Goal: Information Seeking & Learning: Learn about a topic

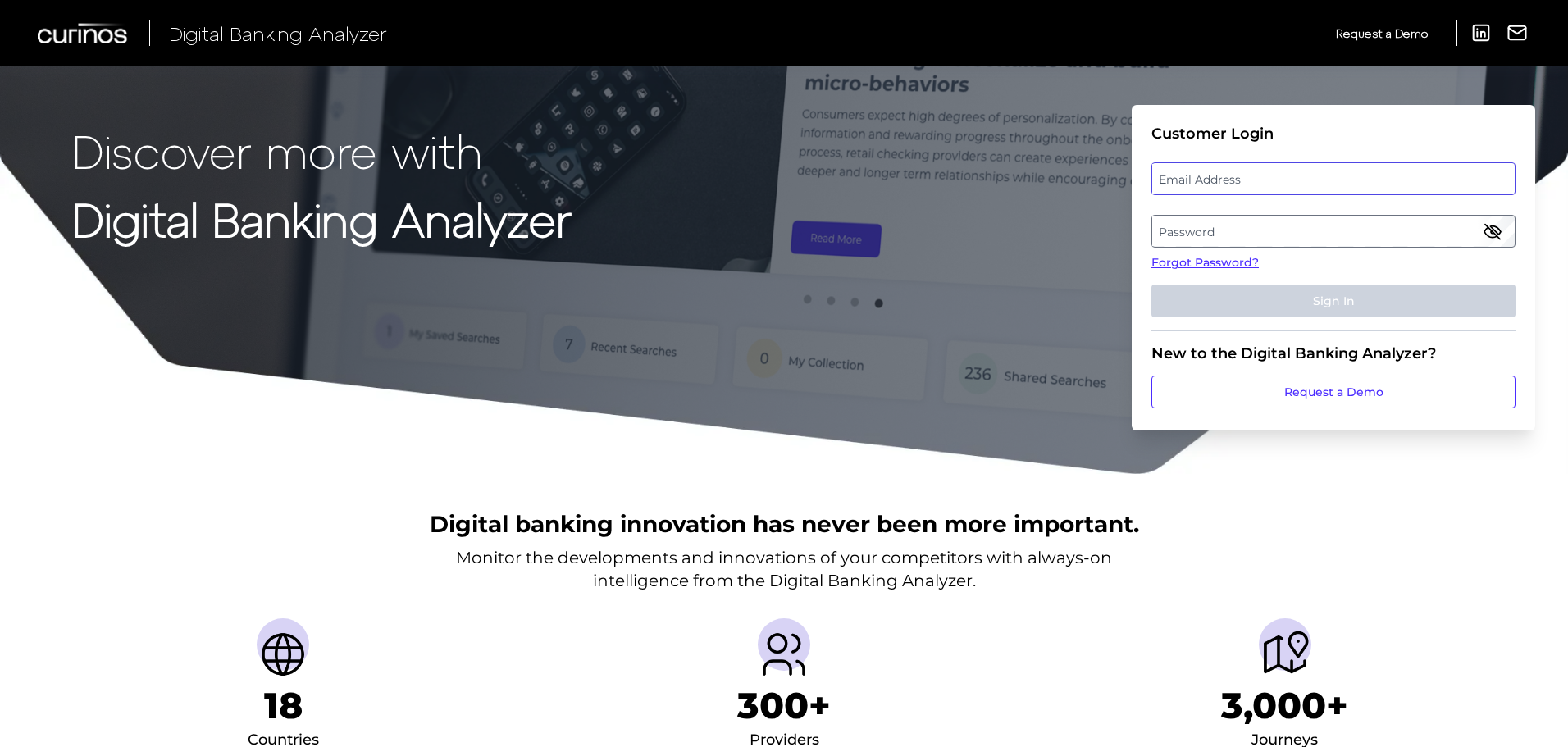
type input "[PERSON_NAME][EMAIL_ADDRESS][PERSON_NAME][DOMAIN_NAME]"
click at [1263, 187] on input "[PERSON_NAME][EMAIL_ADDRESS][PERSON_NAME][DOMAIN_NAME]" at bounding box center [1333, 178] width 364 height 33
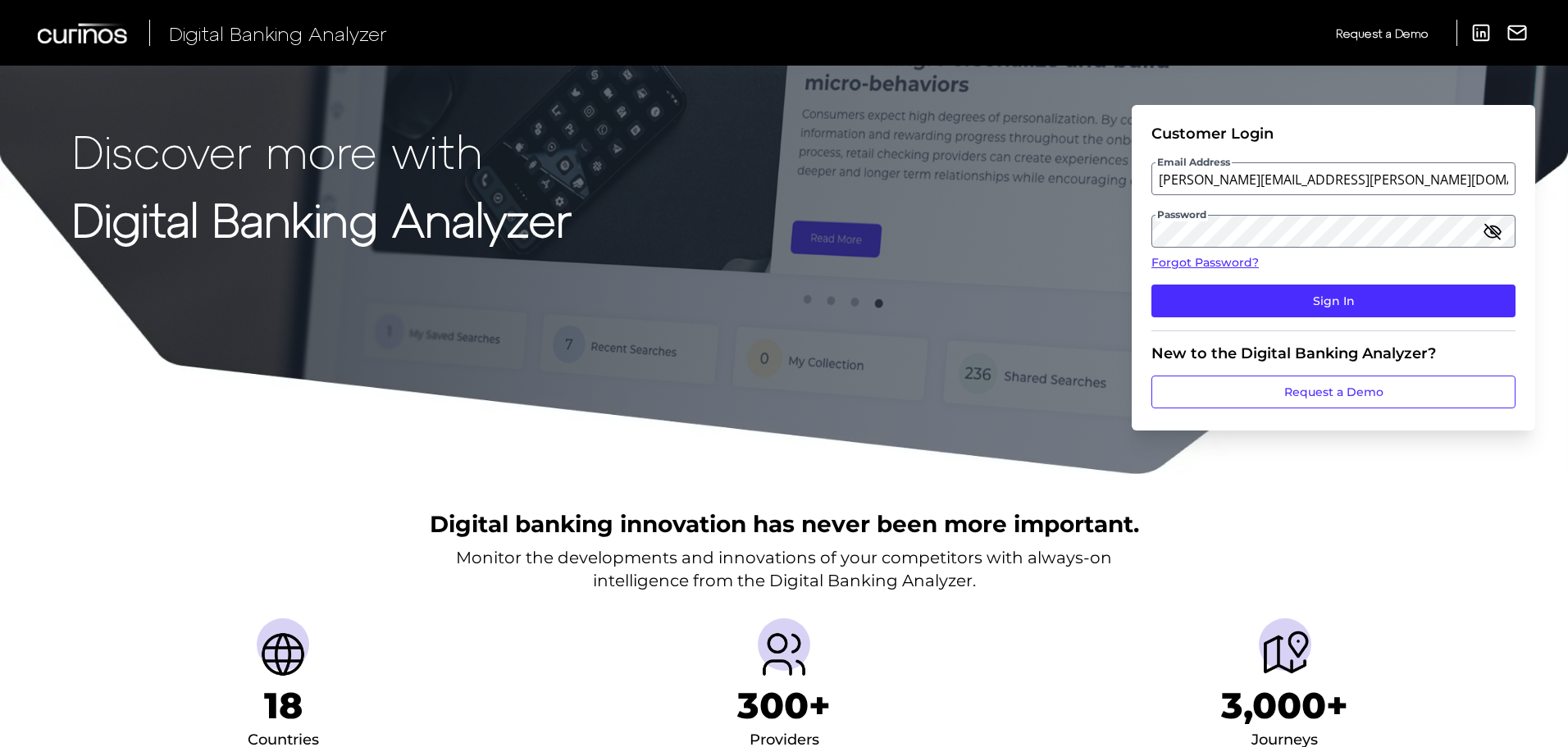
click at [1139, 300] on form "Customer Login Email Address [PERSON_NAME][EMAIL_ADDRESS][PERSON_NAME][DOMAIN_N…" at bounding box center [1333, 268] width 403 height 326
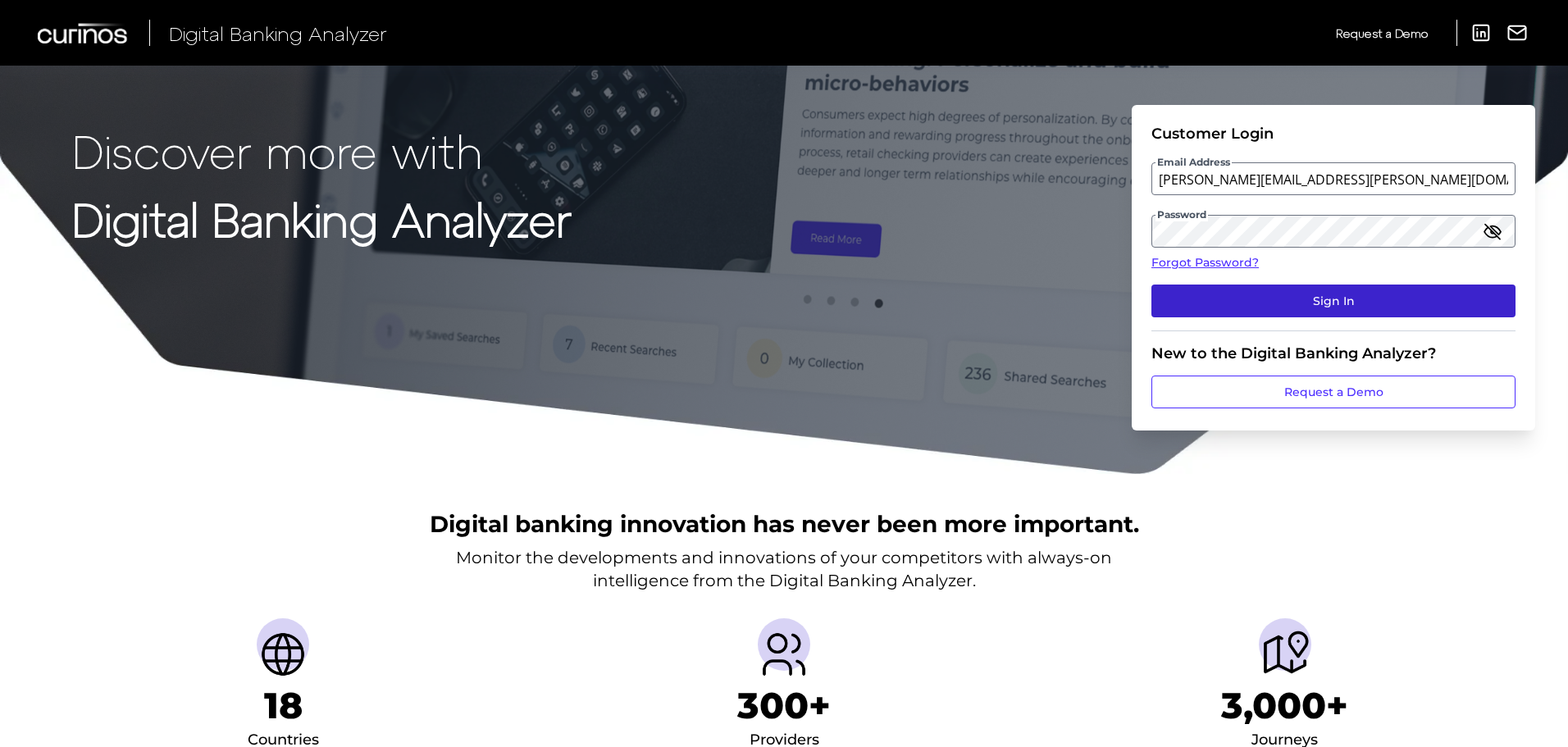
click at [1170, 307] on button "Sign In" at bounding box center [1333, 300] width 364 height 33
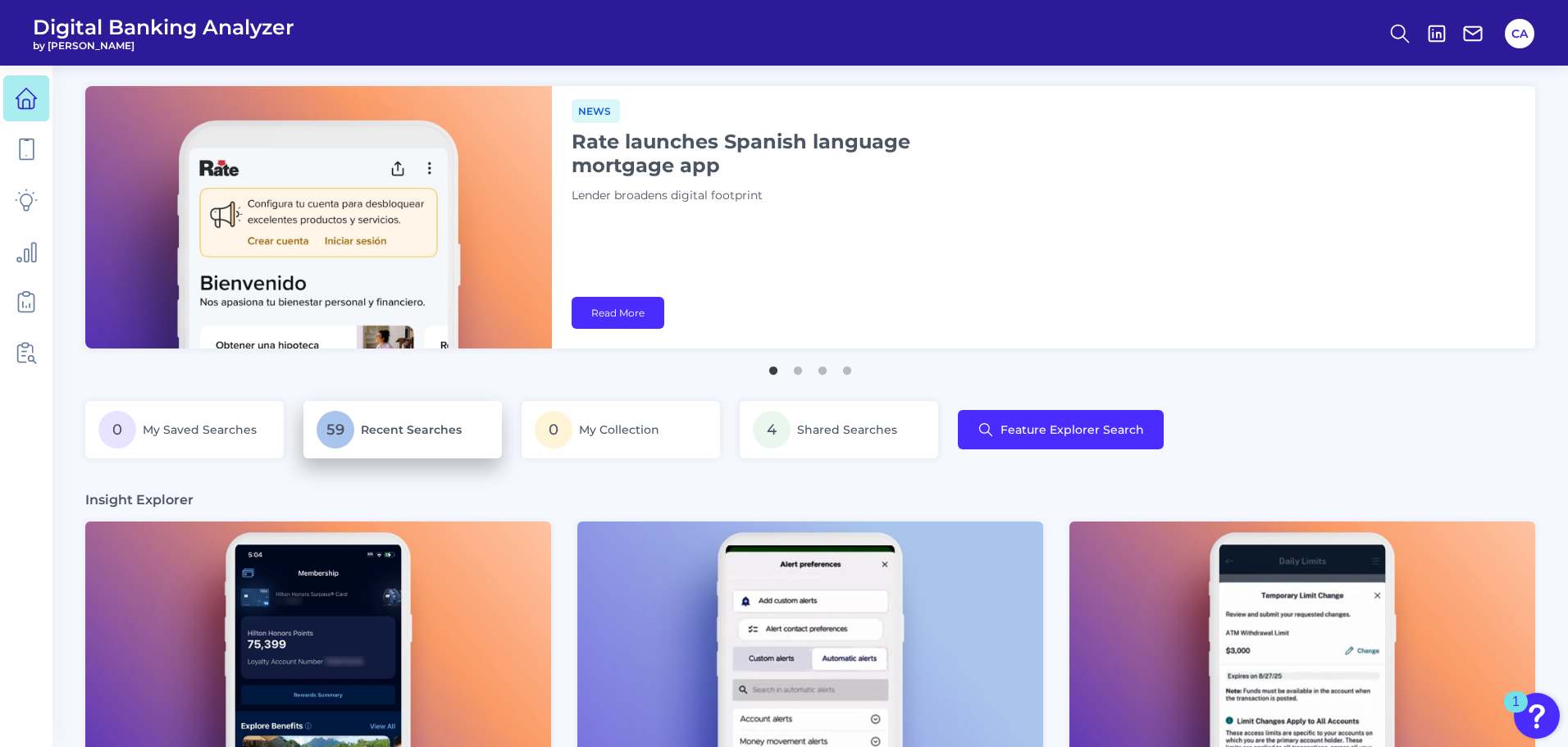
click at [376, 424] on span "Recent Searches" at bounding box center [411, 430] width 101 height 15
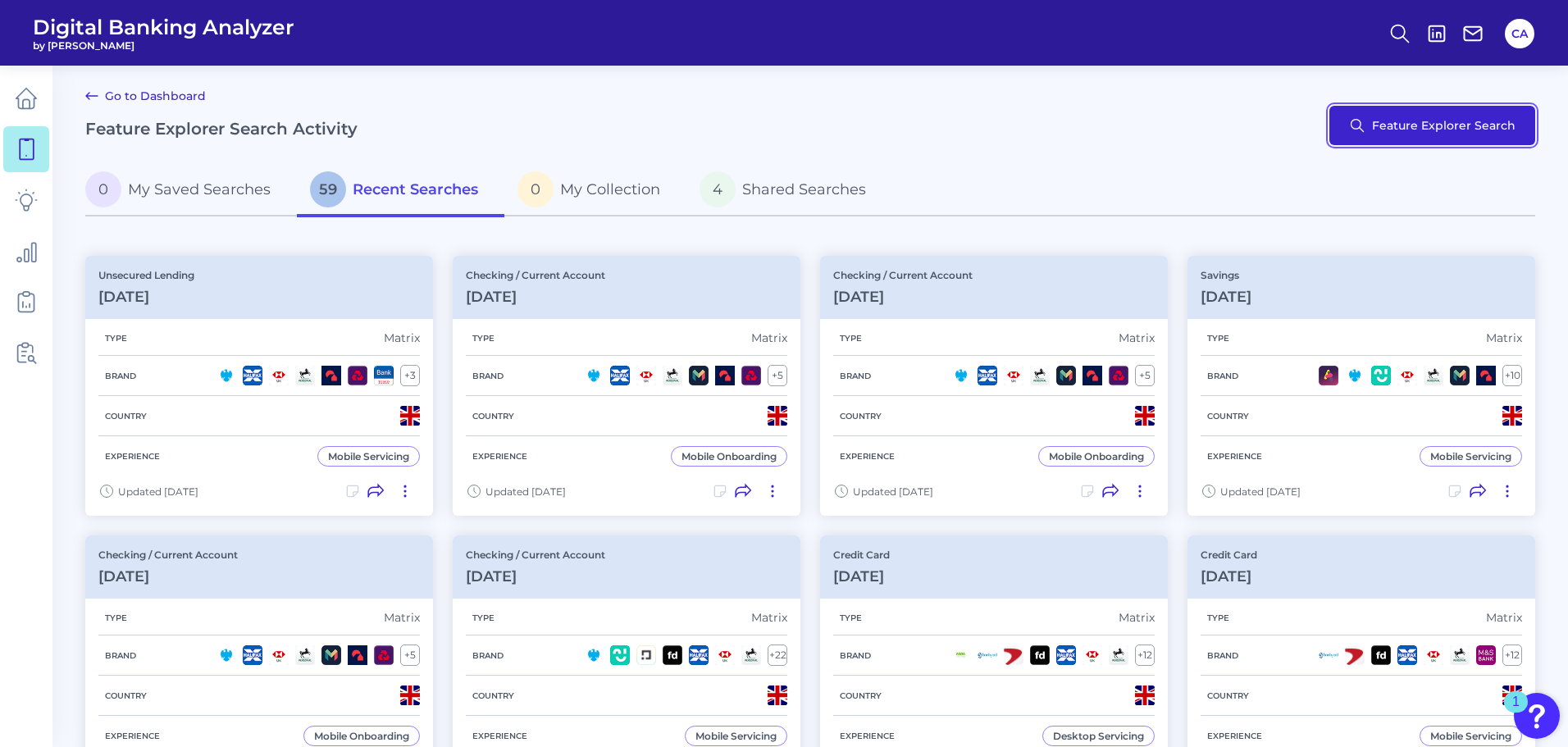
click at [1400, 111] on button "Feature Explorer Search" at bounding box center [1431, 126] width 206 height 39
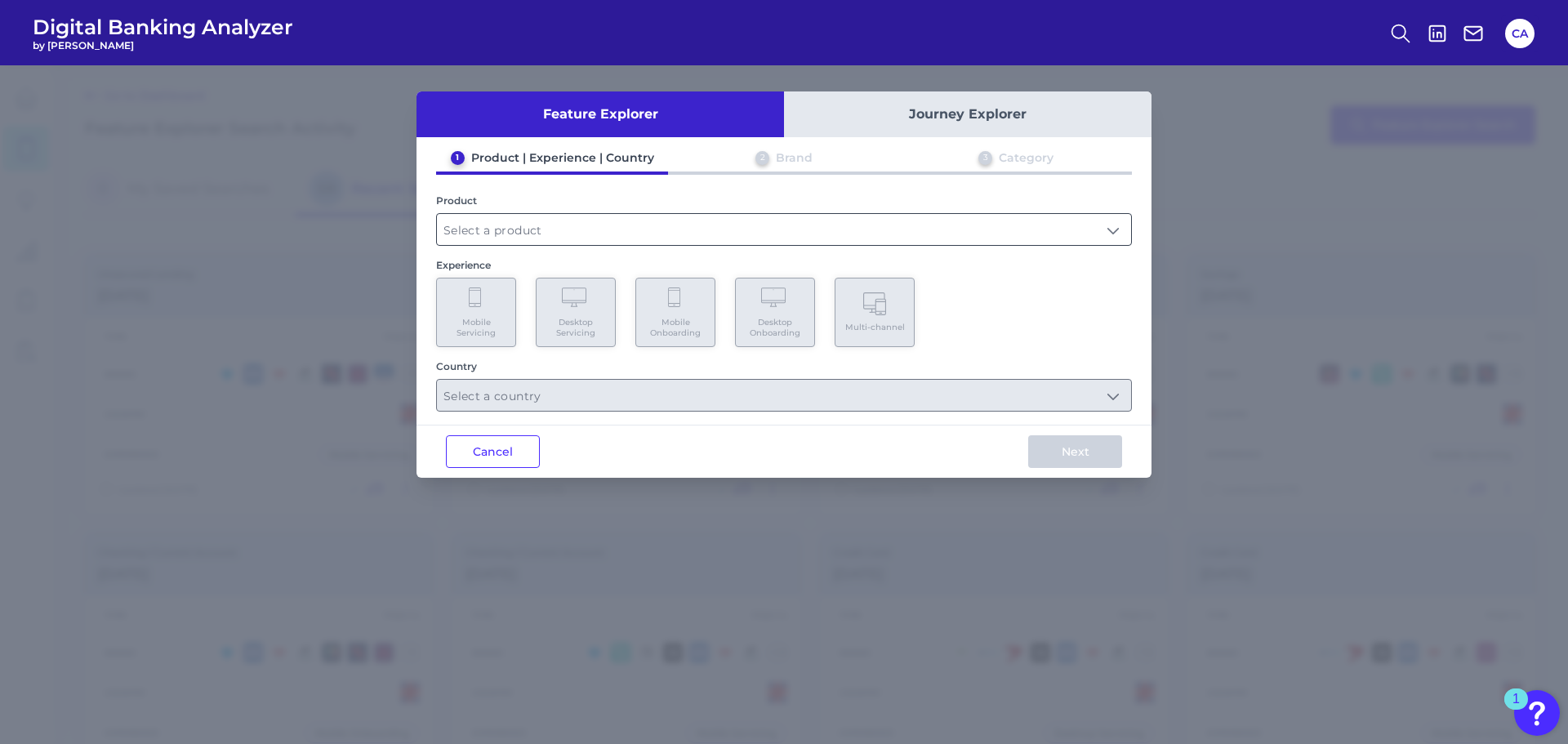
click at [791, 222] on input "text" at bounding box center [783, 229] width 694 height 31
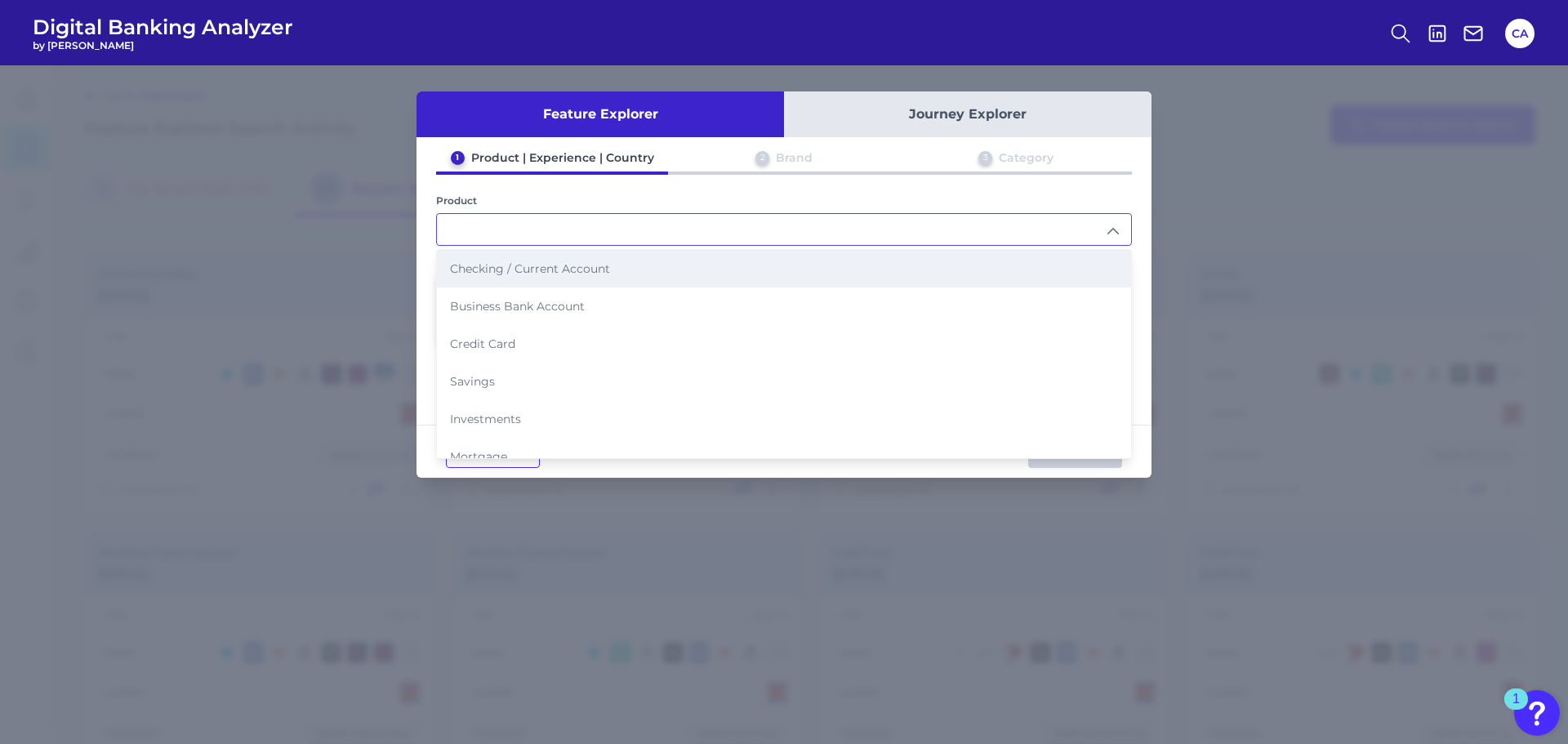
click at [587, 271] on span "Checking / Current Account" at bounding box center [529, 269] width 160 height 15
type input "Checking / Current Account"
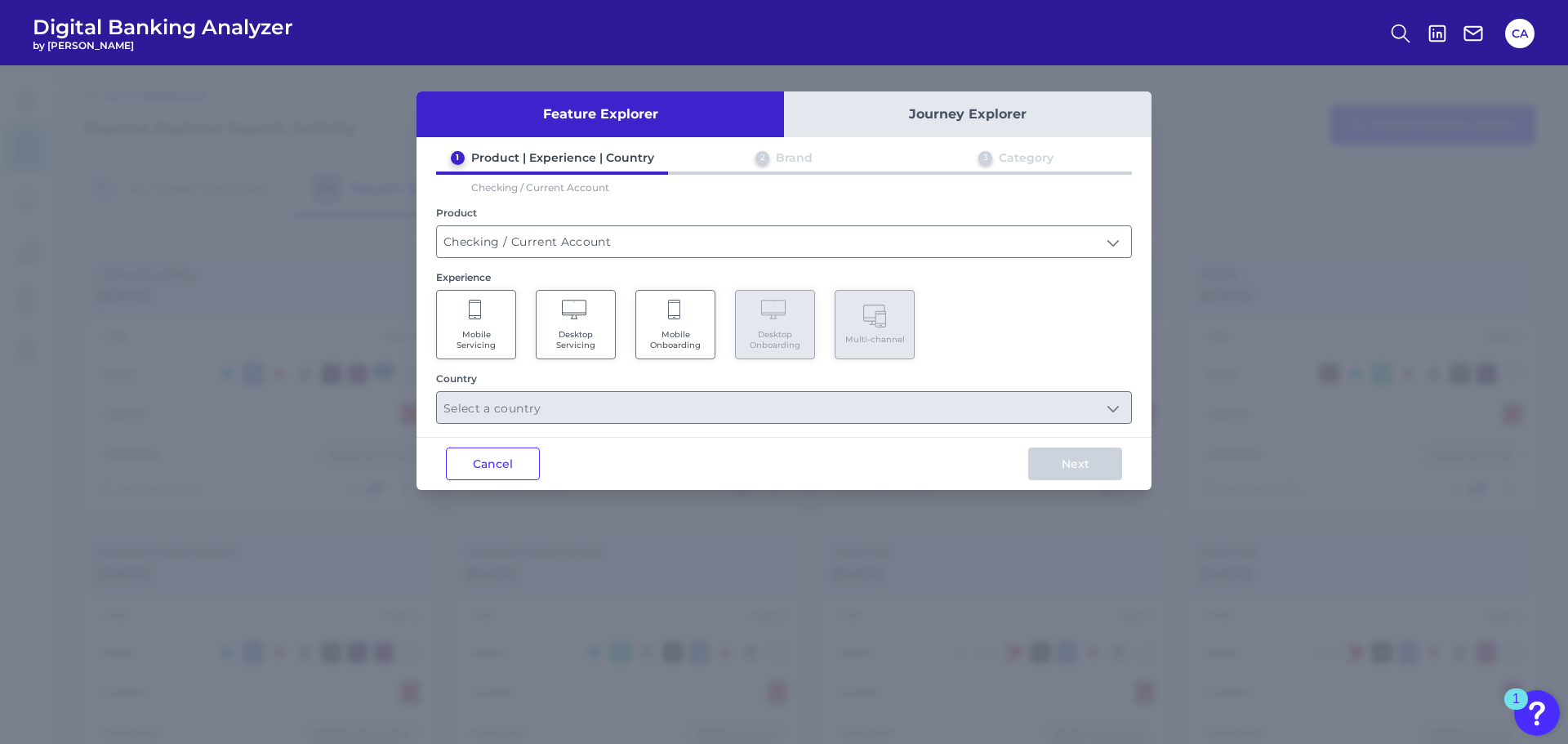
click at [683, 330] on span "Mobile Onboarding" at bounding box center [675, 339] width 62 height 21
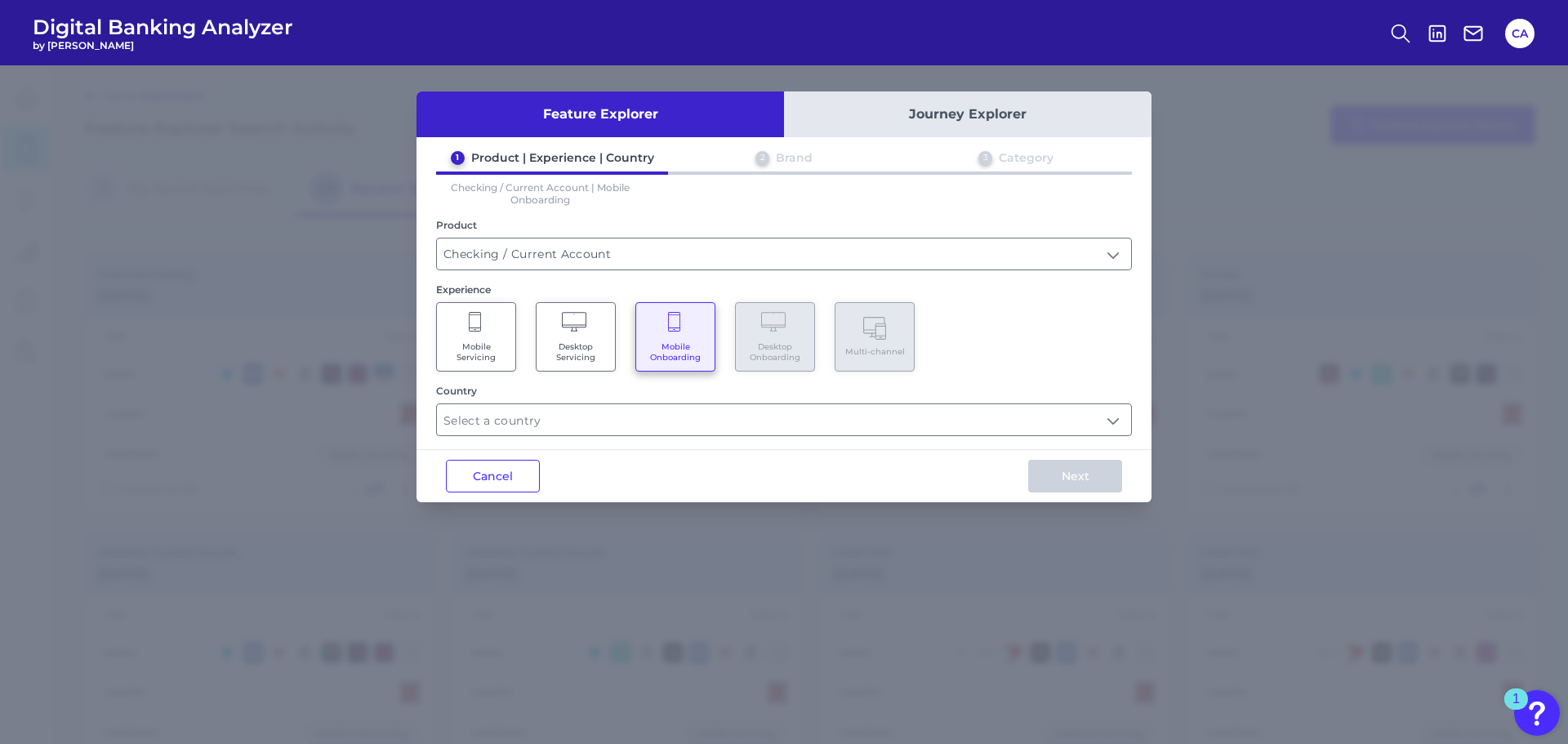
click at [647, 350] on span "Mobile Onboarding" at bounding box center [675, 351] width 62 height 21
click at [522, 492] on div "Cancel Next" at bounding box center [783, 475] width 735 height 53
click at [523, 490] on button "Cancel" at bounding box center [492, 475] width 94 height 32
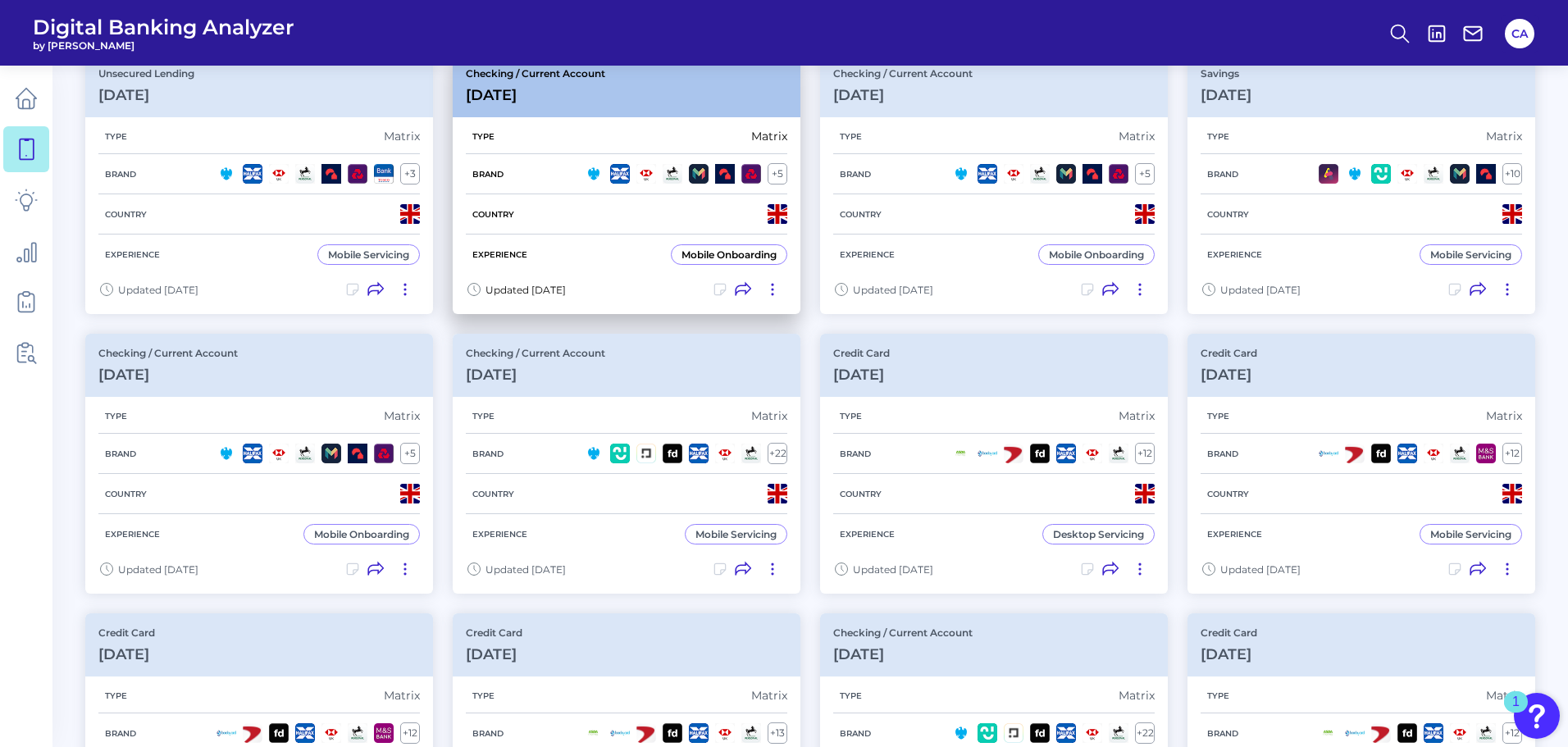
scroll to position [327, 0]
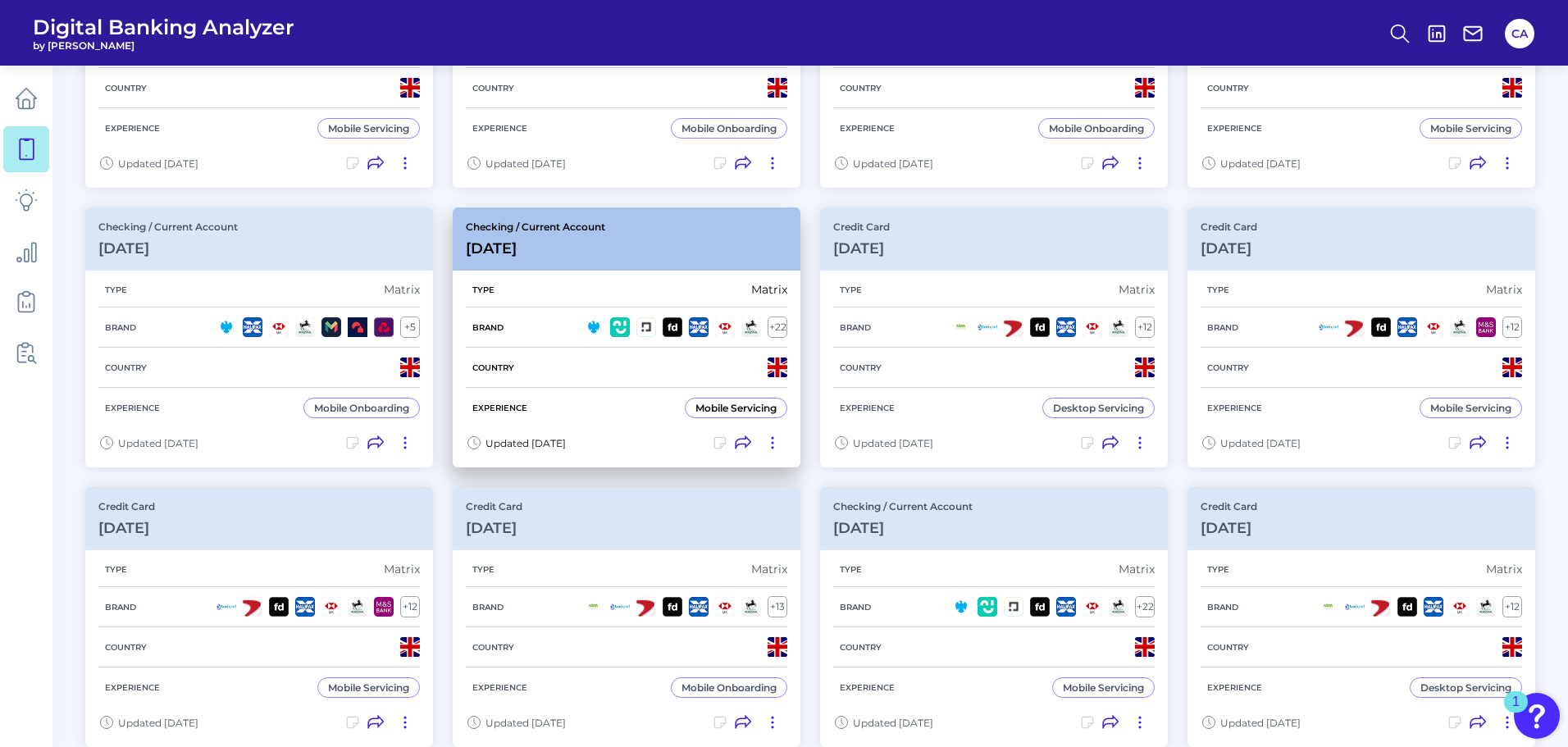
click at [663, 248] on div "Checking / Current Account [DATE]" at bounding box center [626, 239] width 348 height 63
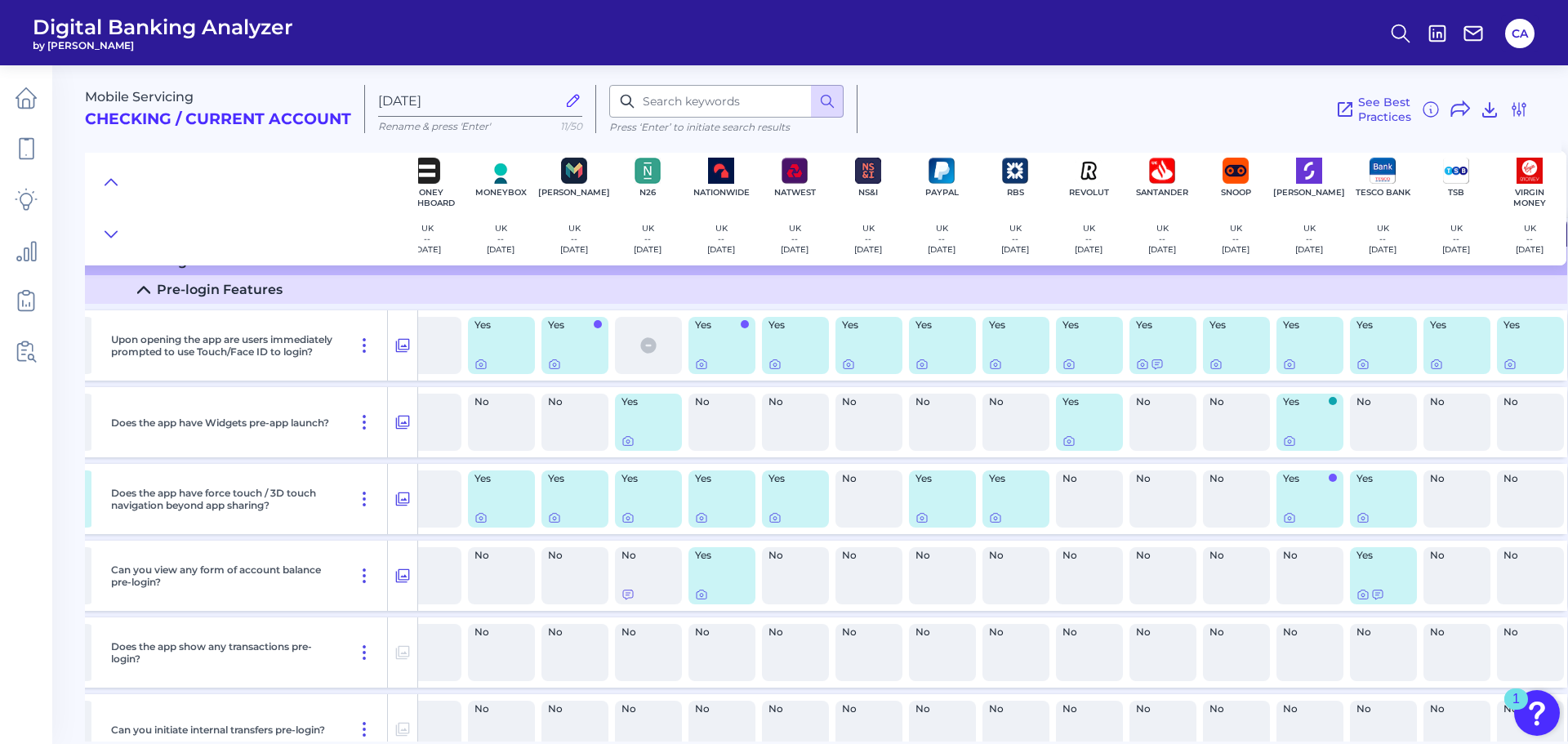
scroll to position [0, 983]
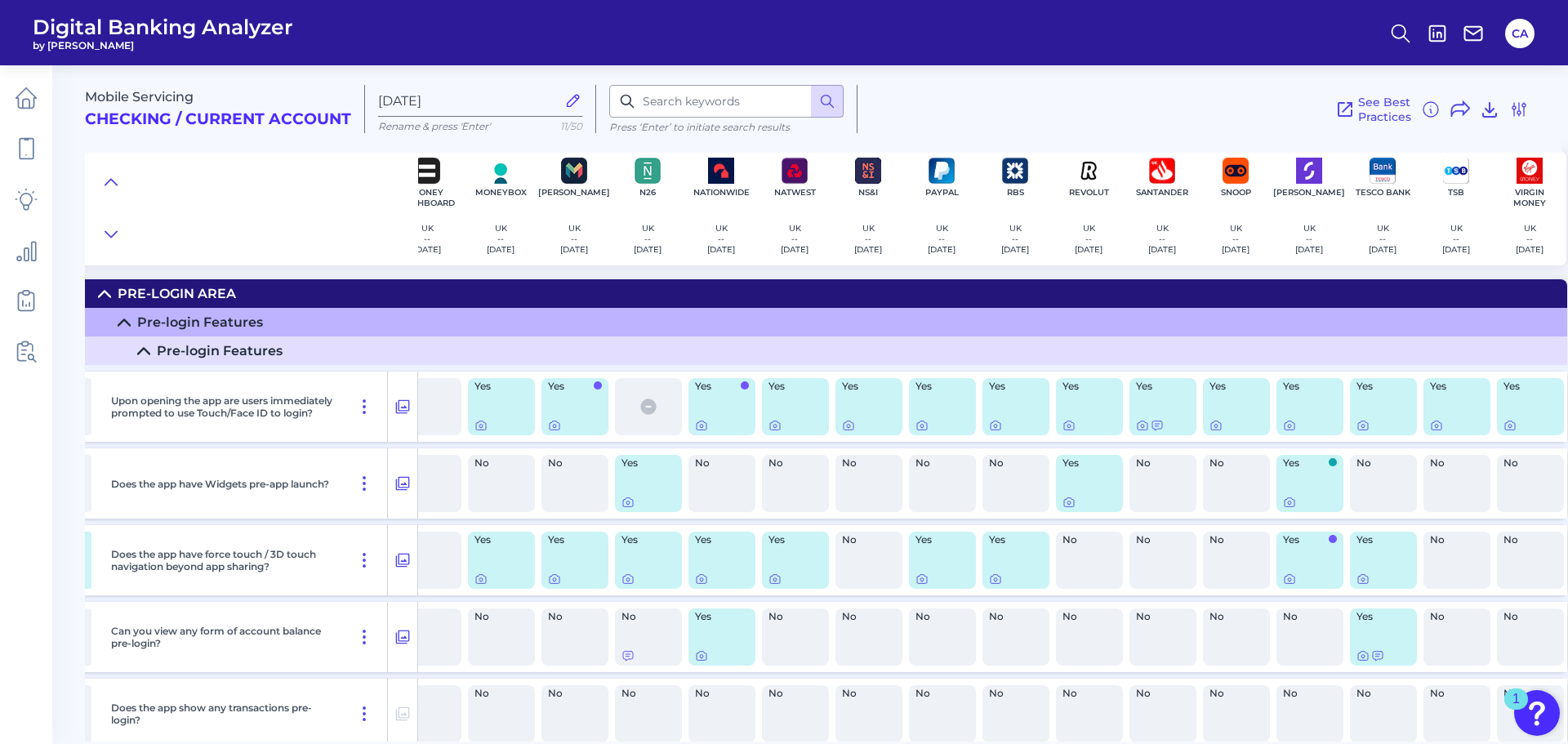
drag, startPoint x: 1567, startPoint y: 57, endPoint x: 1562, endPoint y: 72, distance: 15.8
click at [1565, 68] on div "Digital Banking Analyzer by Curinos [GEOGRAPHIC_DATA] Mobile Servicing Checking…" at bounding box center [784, 372] width 1568 height 744
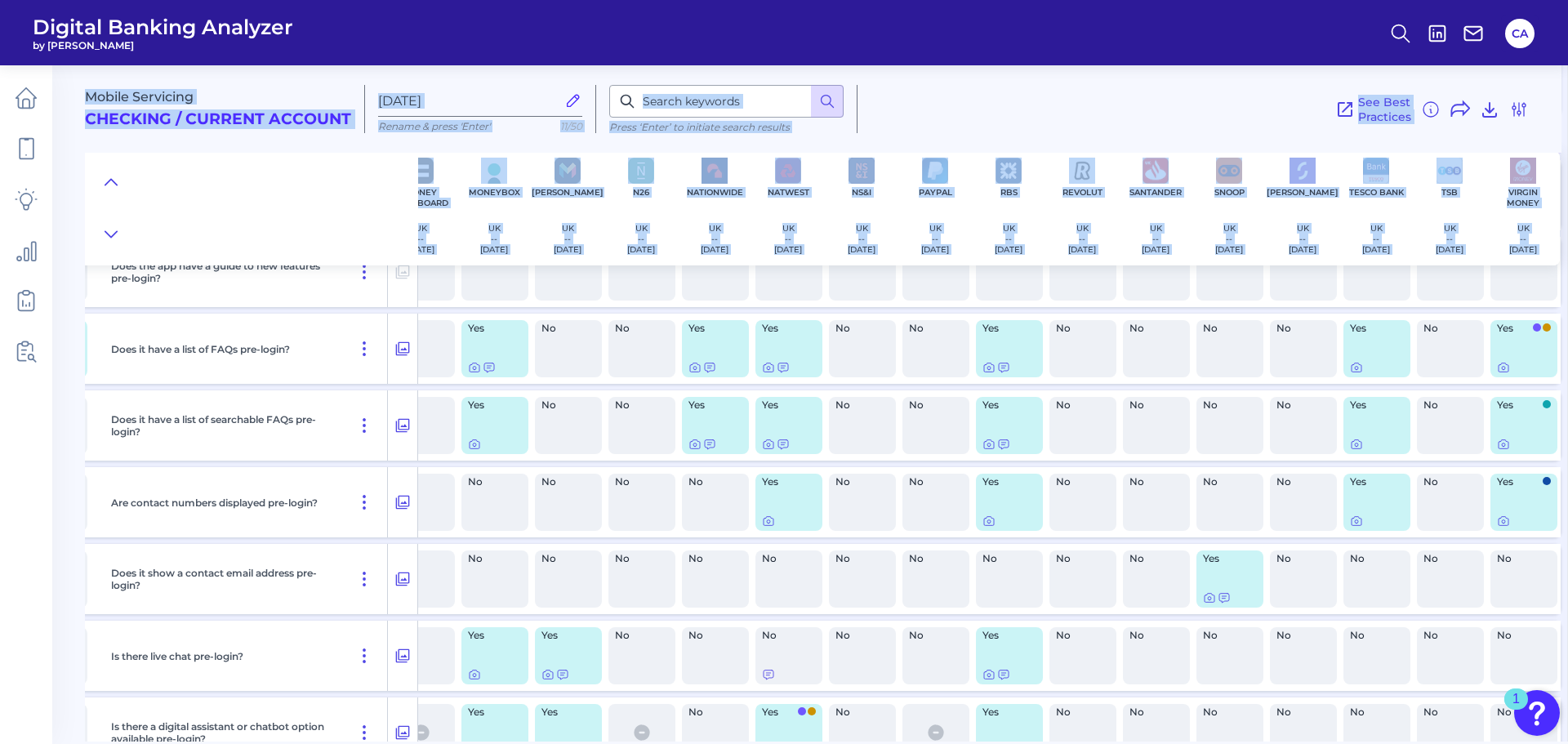
scroll to position [898, 996]
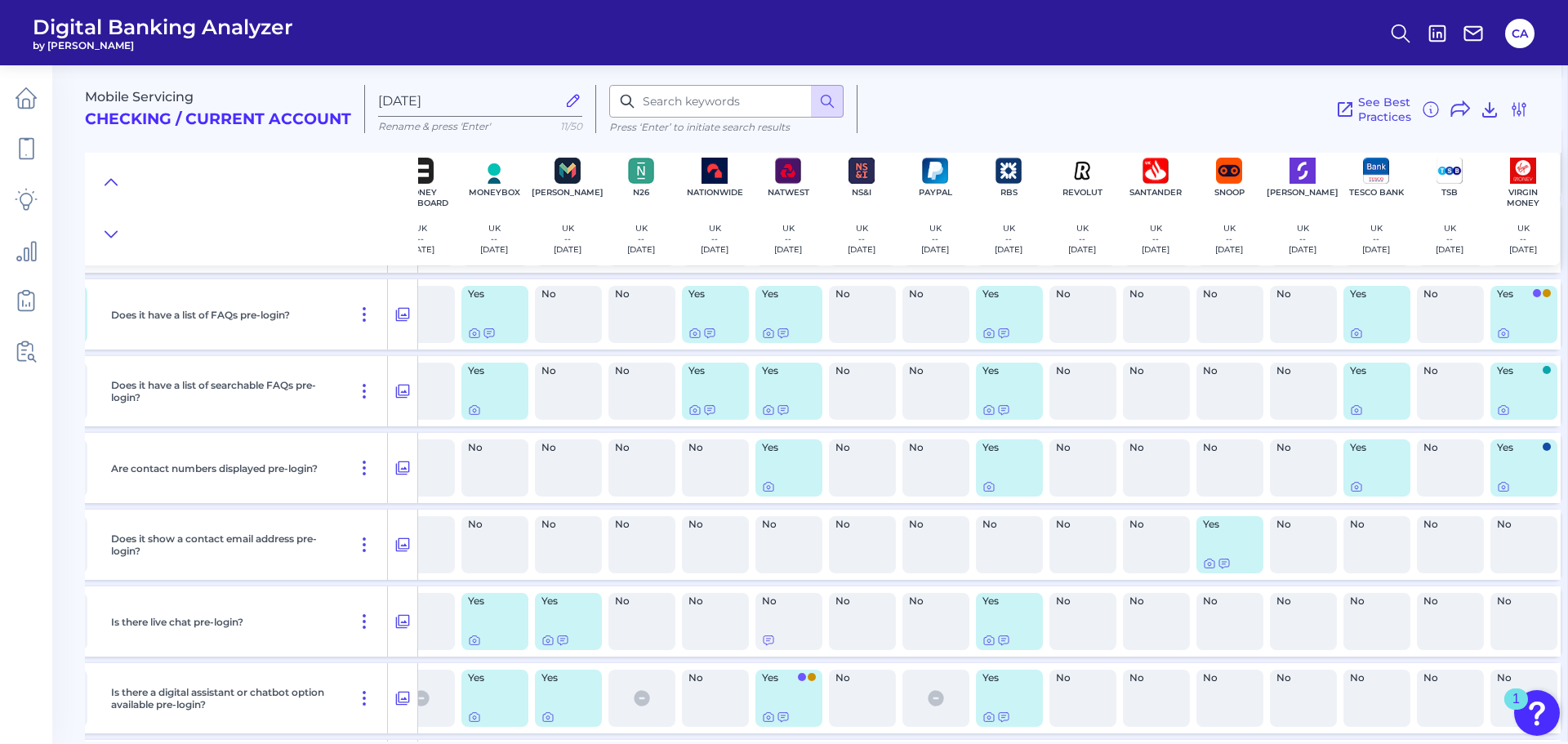
click at [1149, 319] on div "No" at bounding box center [1156, 314] width 67 height 57
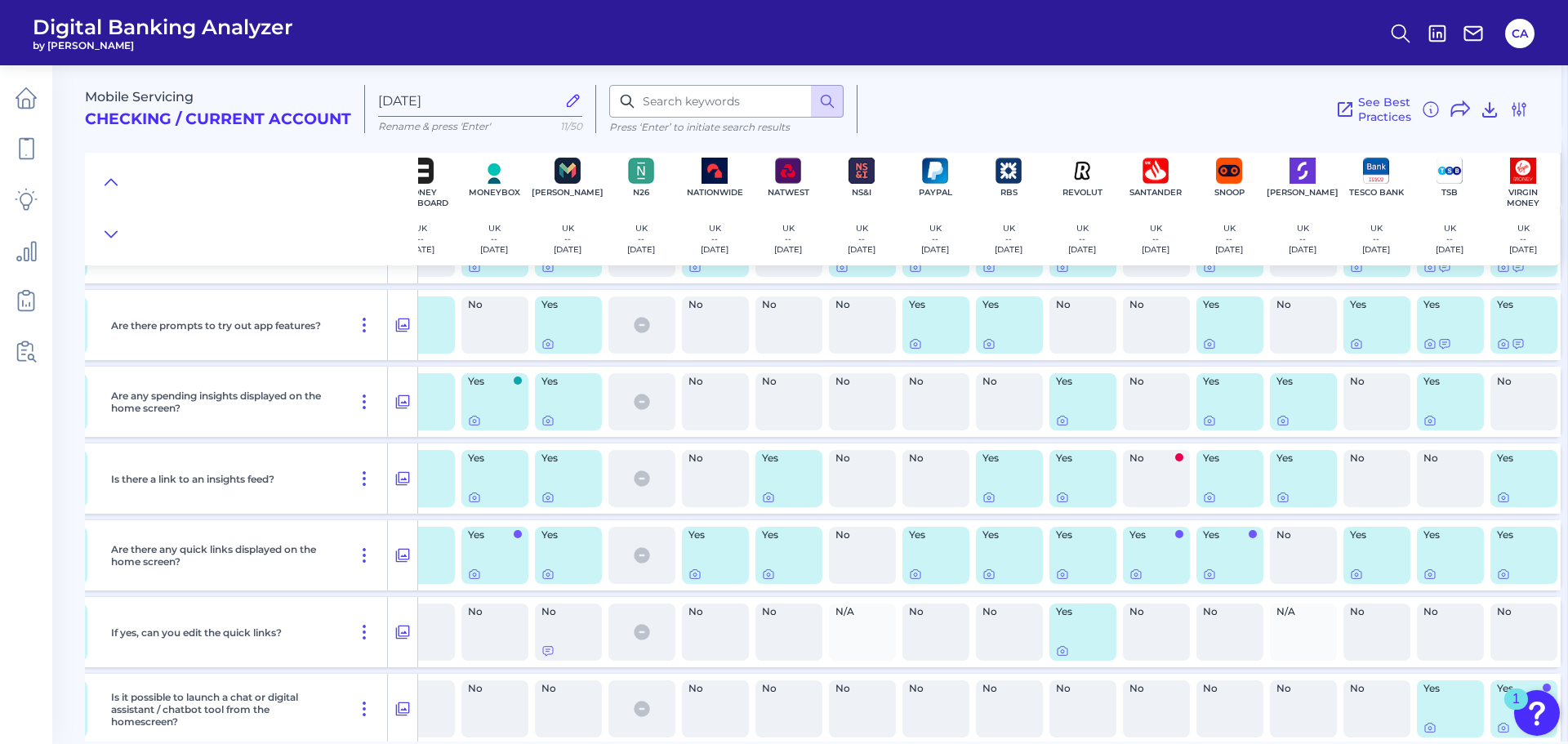
scroll to position [3389, 996]
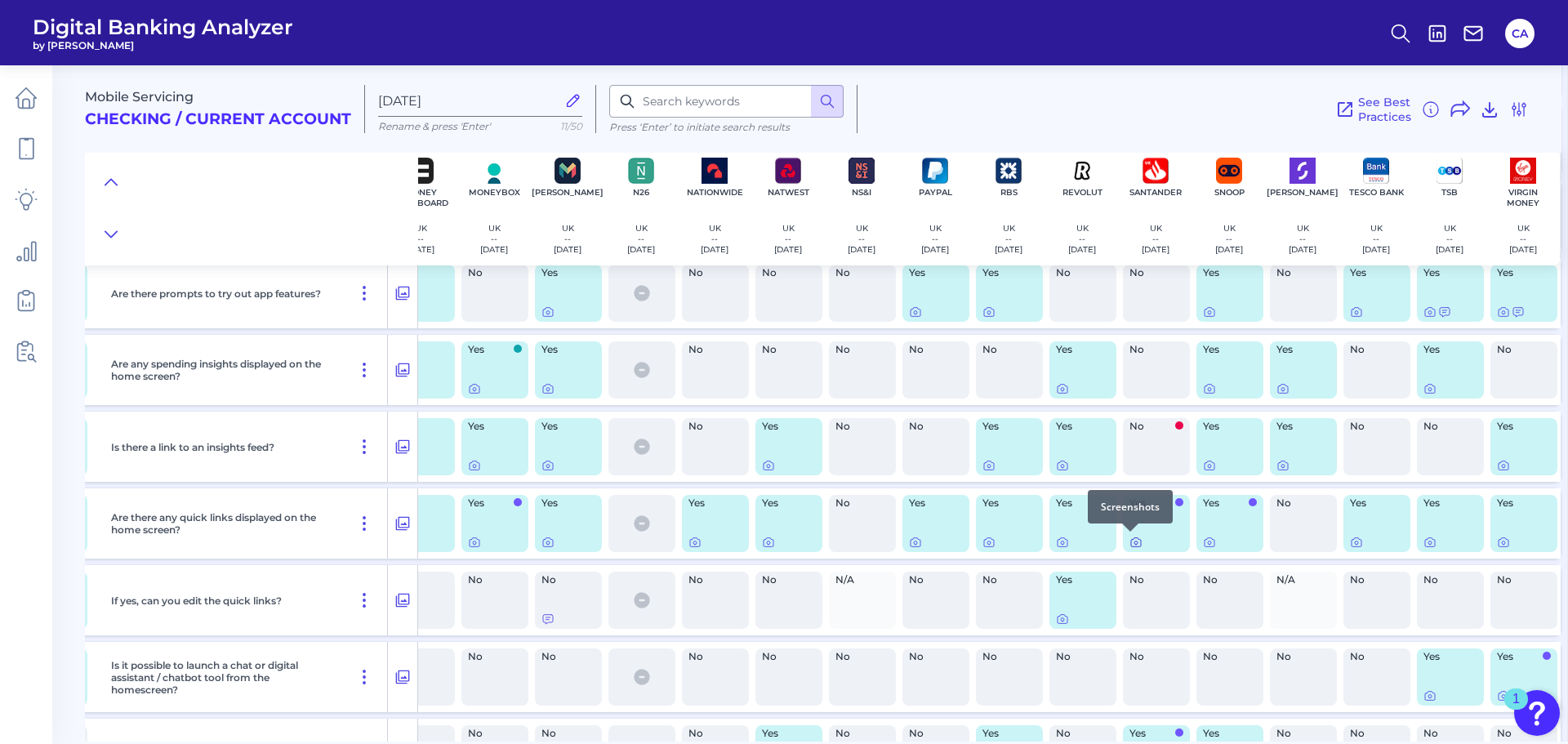
click at [1132, 539] on icon at bounding box center [1136, 542] width 13 height 13
click at [1131, 538] on div at bounding box center [1131, 532] width 17 height 17
click at [1131, 539] on icon at bounding box center [1136, 542] width 13 height 13
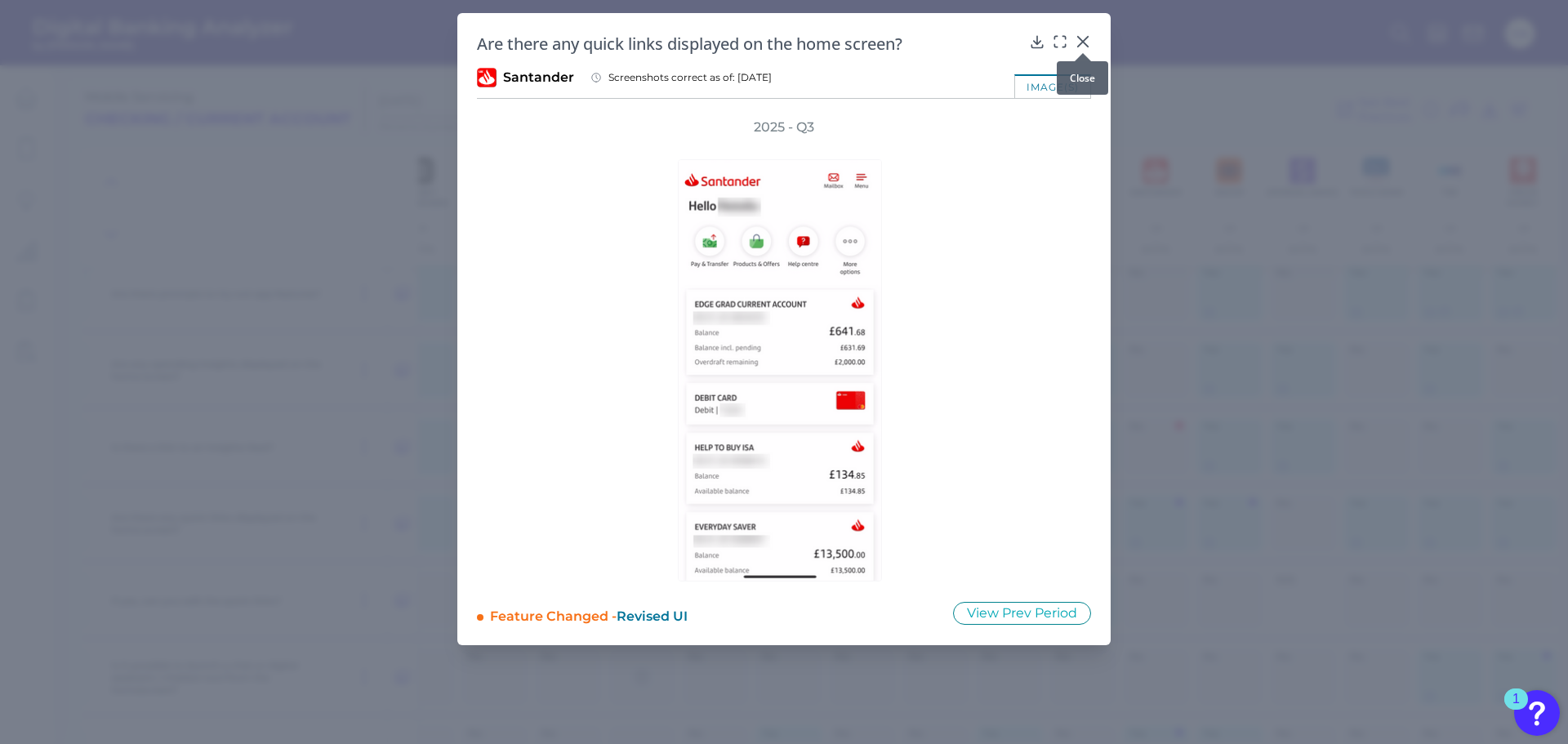
click at [1081, 42] on icon at bounding box center [1083, 42] width 17 height 17
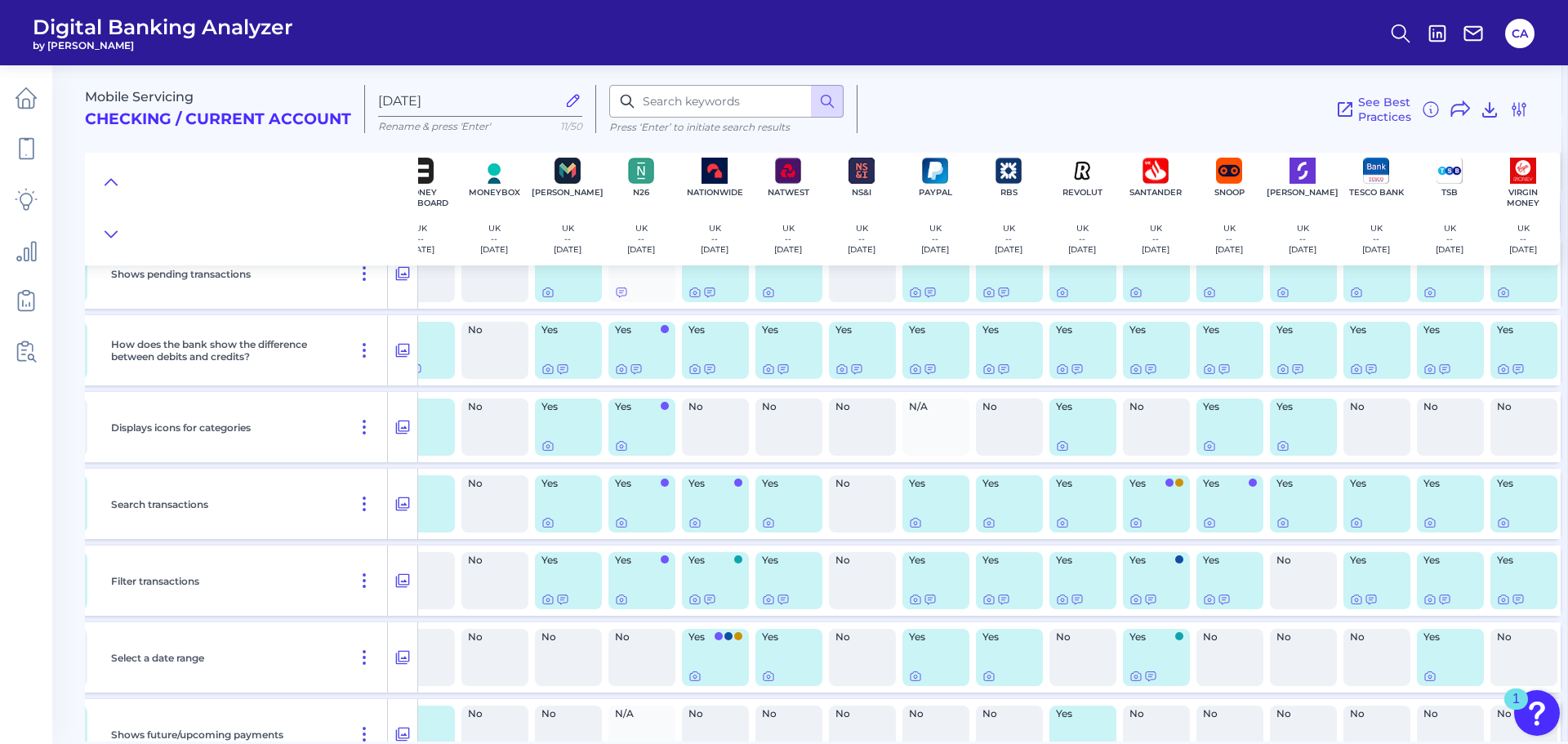
scroll to position [5850, 996]
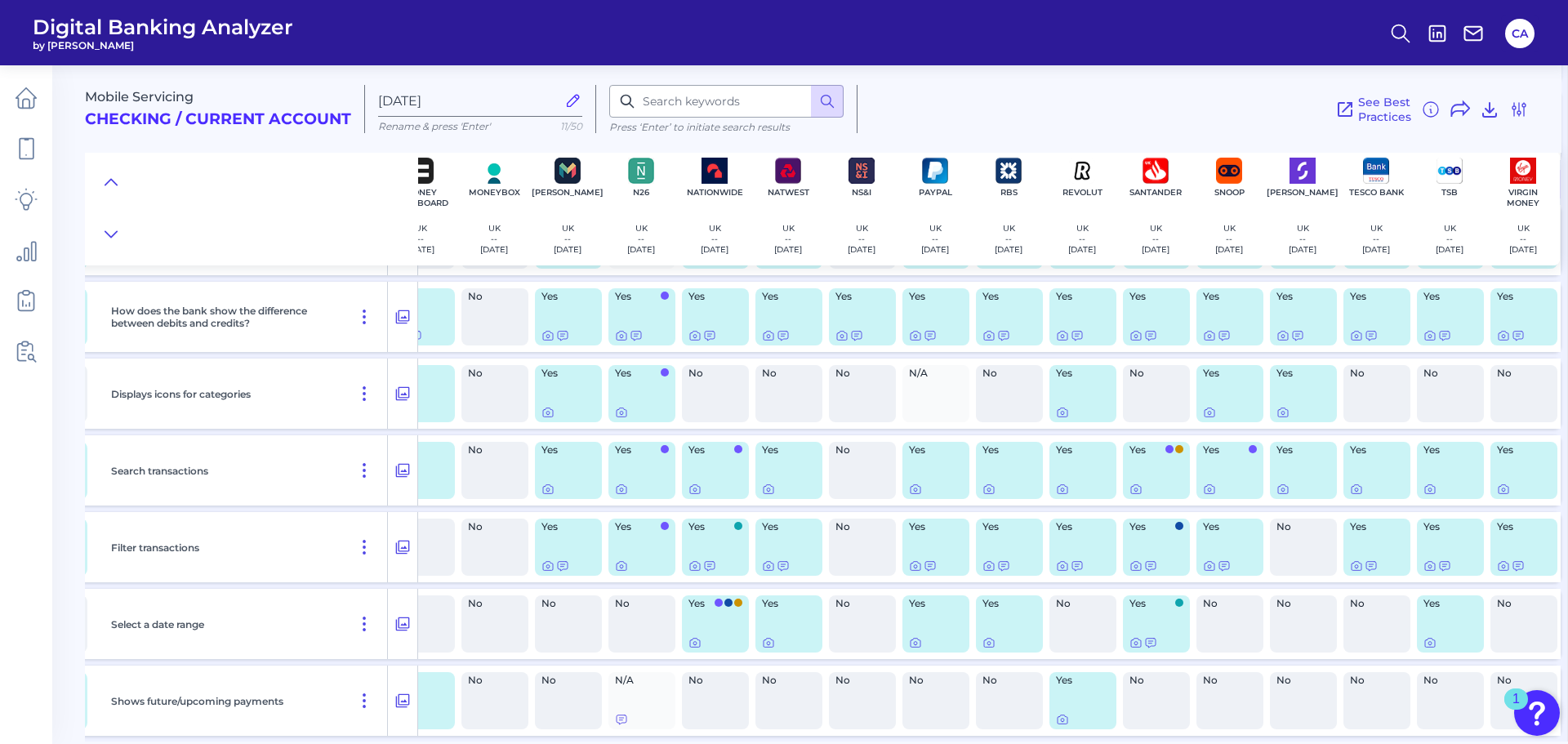
click at [854, 395] on div "No" at bounding box center [862, 394] width 67 height 57
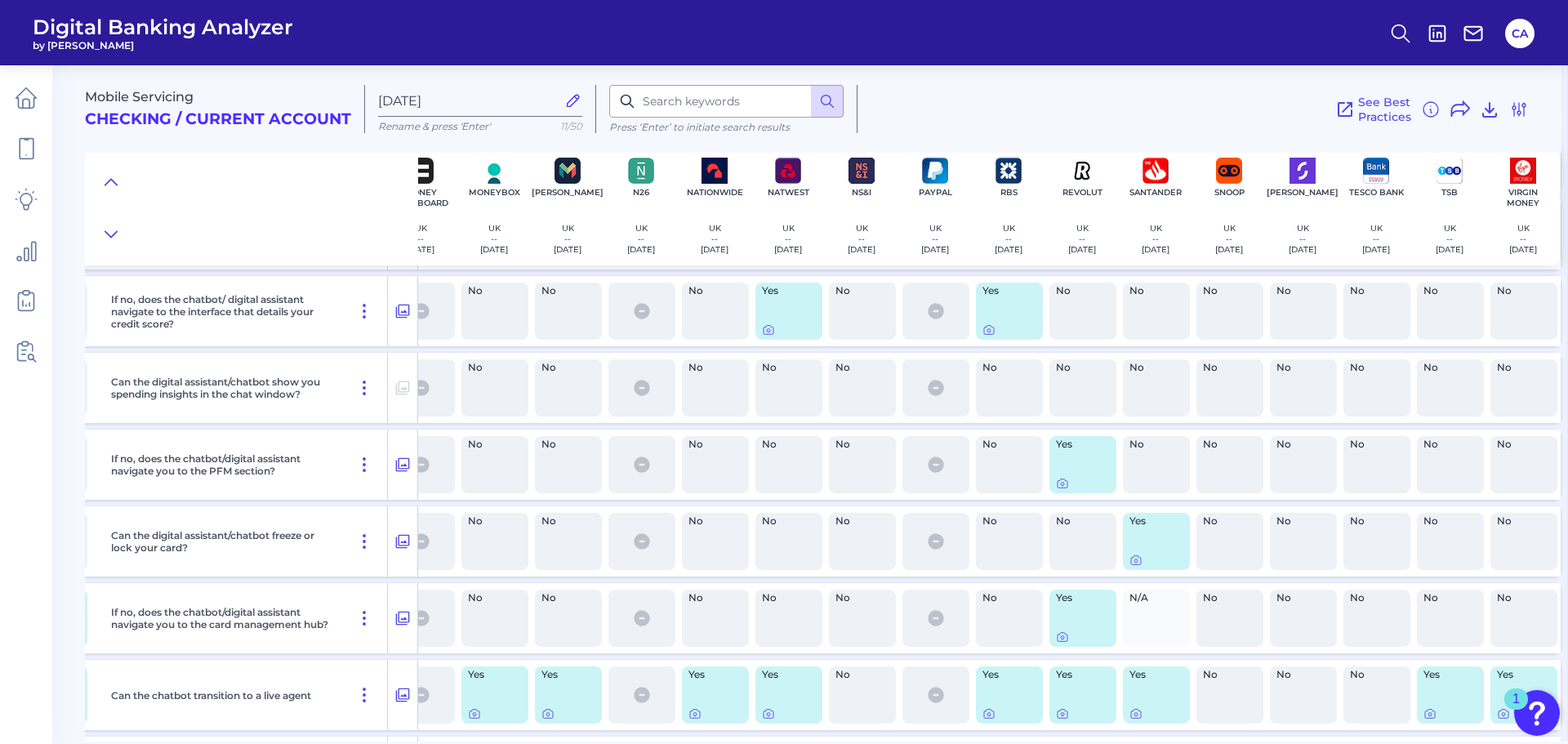
scroll to position [3360, 996]
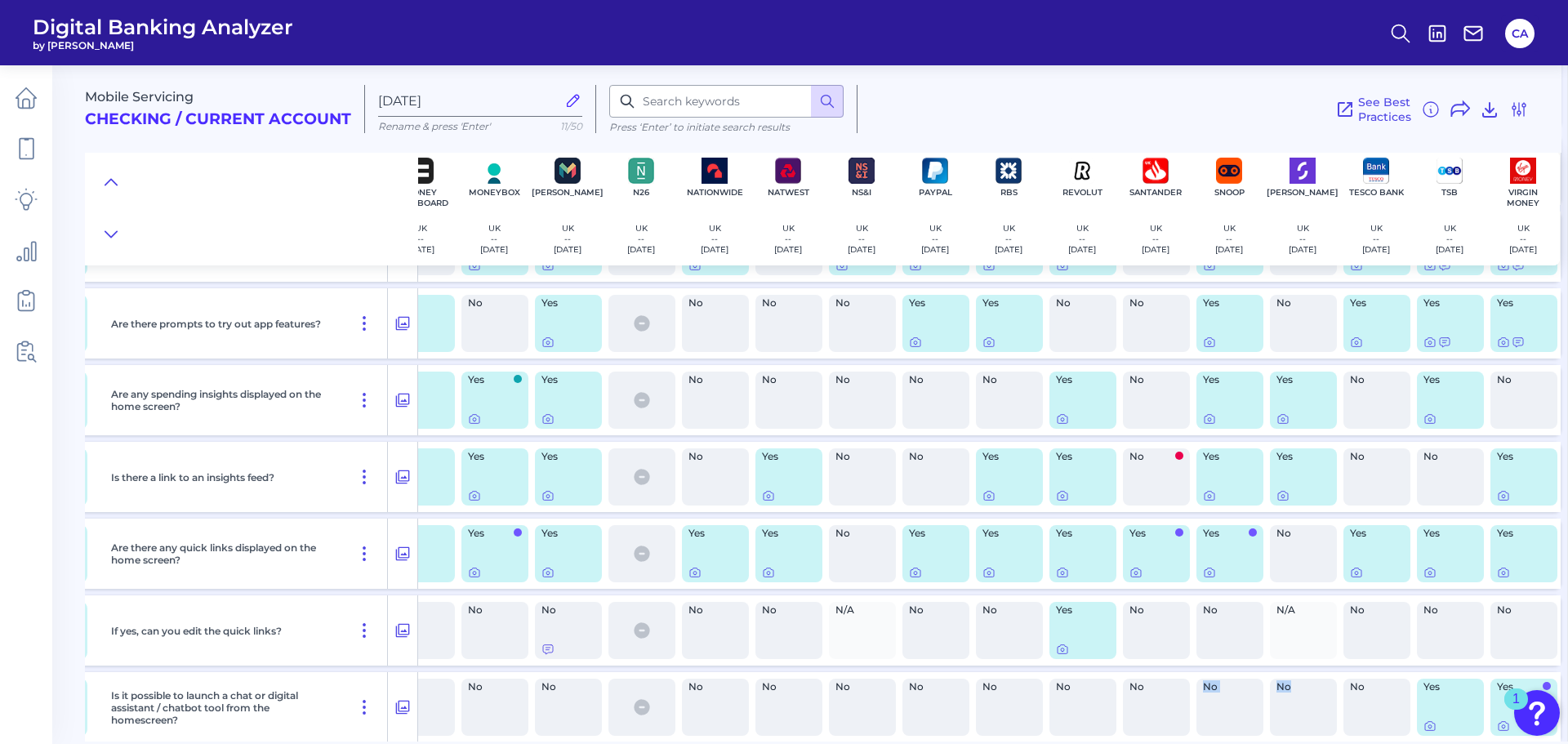
drag, startPoint x: 1283, startPoint y: 741, endPoint x: 1179, endPoint y: 738, distance: 104.0
click at [1179, 739] on main "Mobile Servicing Checking / Current Account [DATE] Rename & press 'Enter' 11/50…" at bounding box center [784, 372] width 1568 height 744
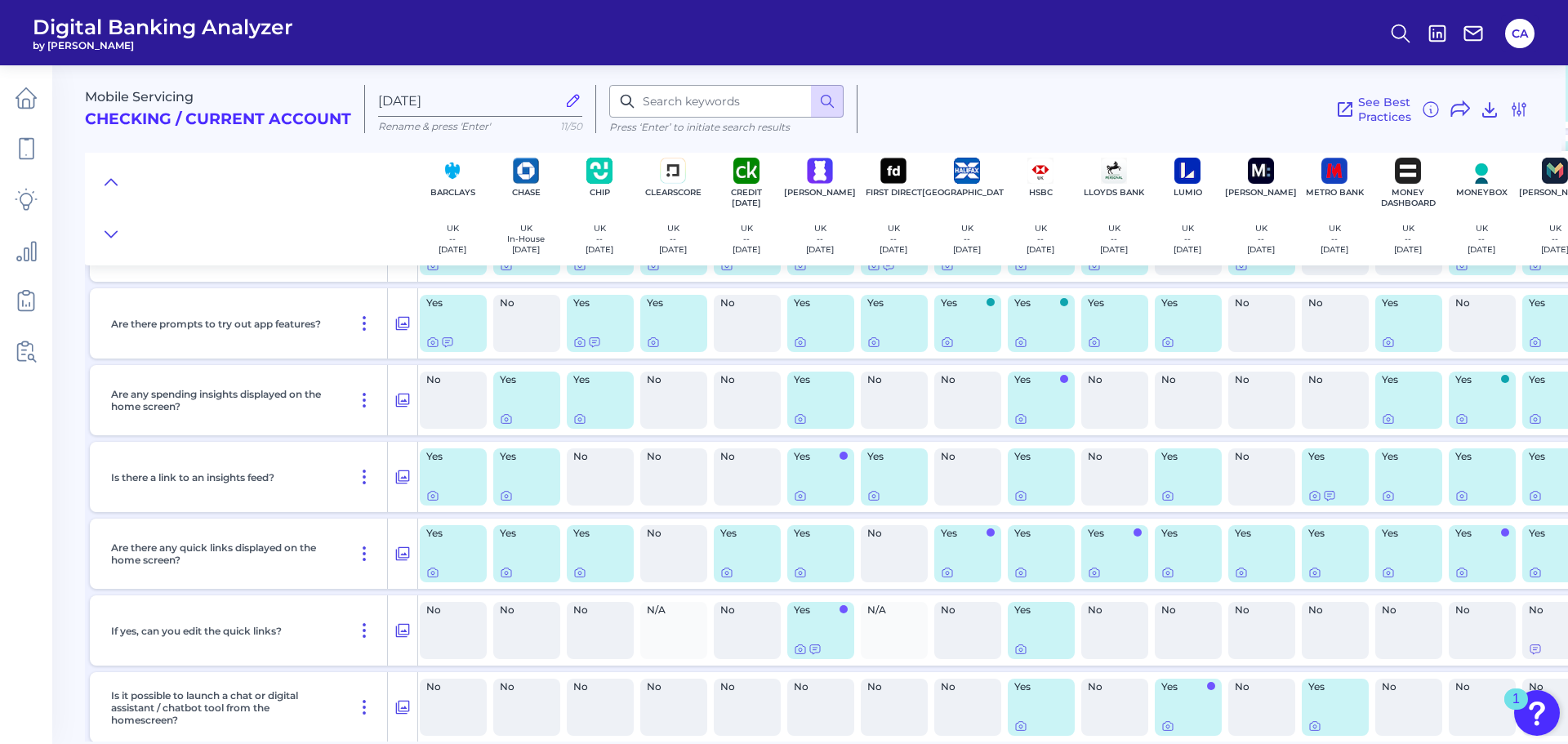
scroll to position [3360, 0]
click at [1120, 480] on div "No" at bounding box center [1117, 477] width 67 height 57
click at [1115, 480] on div "No" at bounding box center [1117, 477] width 67 height 57
click at [1112, 469] on div "No" at bounding box center [1117, 477] width 67 height 57
